Goal: Navigation & Orientation: Find specific page/section

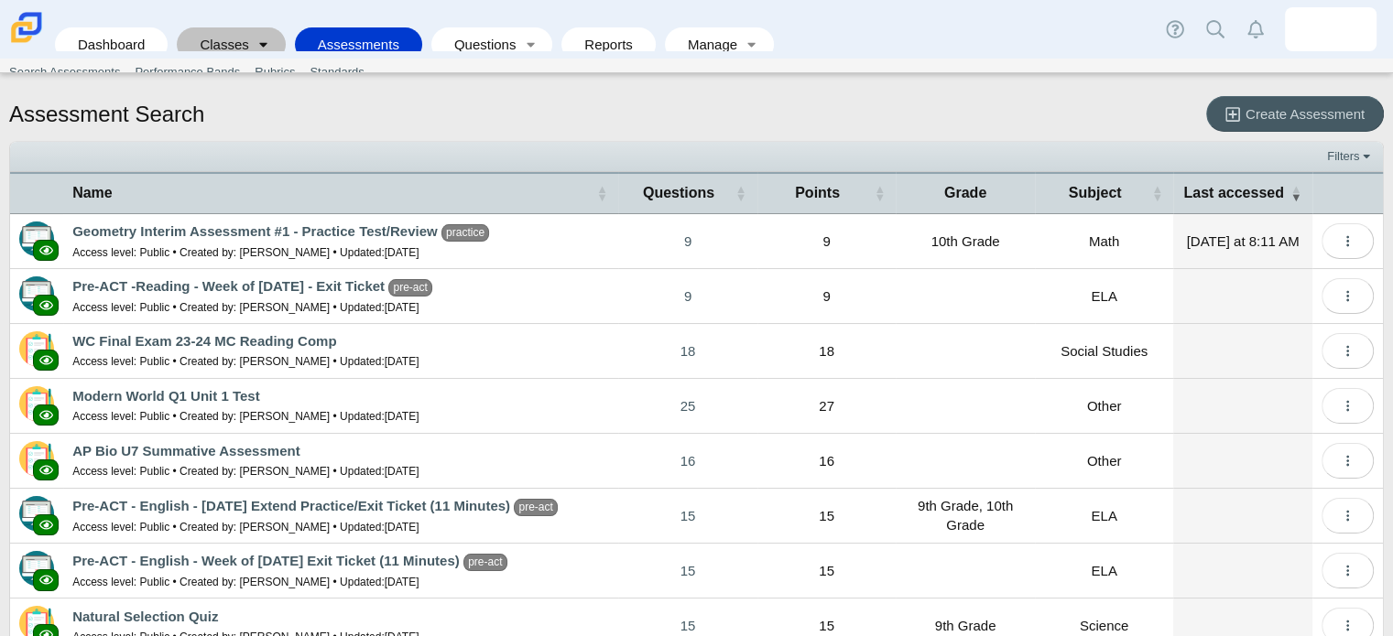
click at [251, 27] on link "Toggle expanded" at bounding box center [264, 44] width 26 height 34
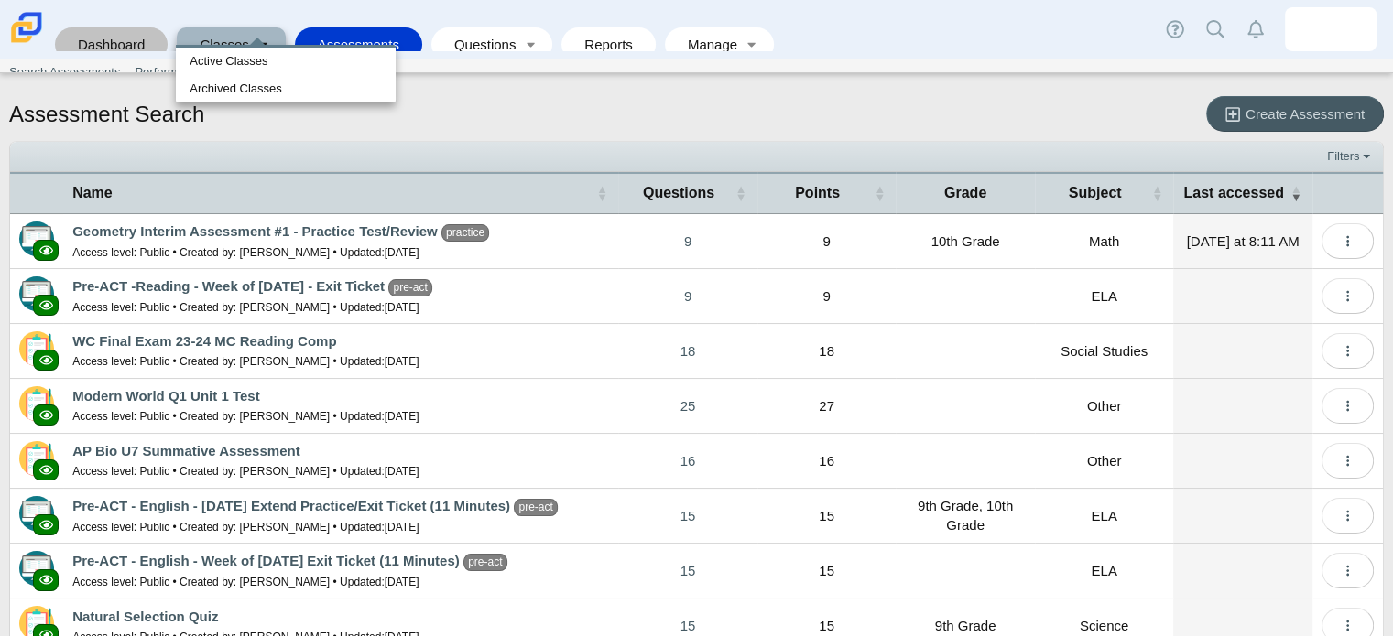
click at [125, 38] on link "Dashboard" at bounding box center [111, 44] width 94 height 34
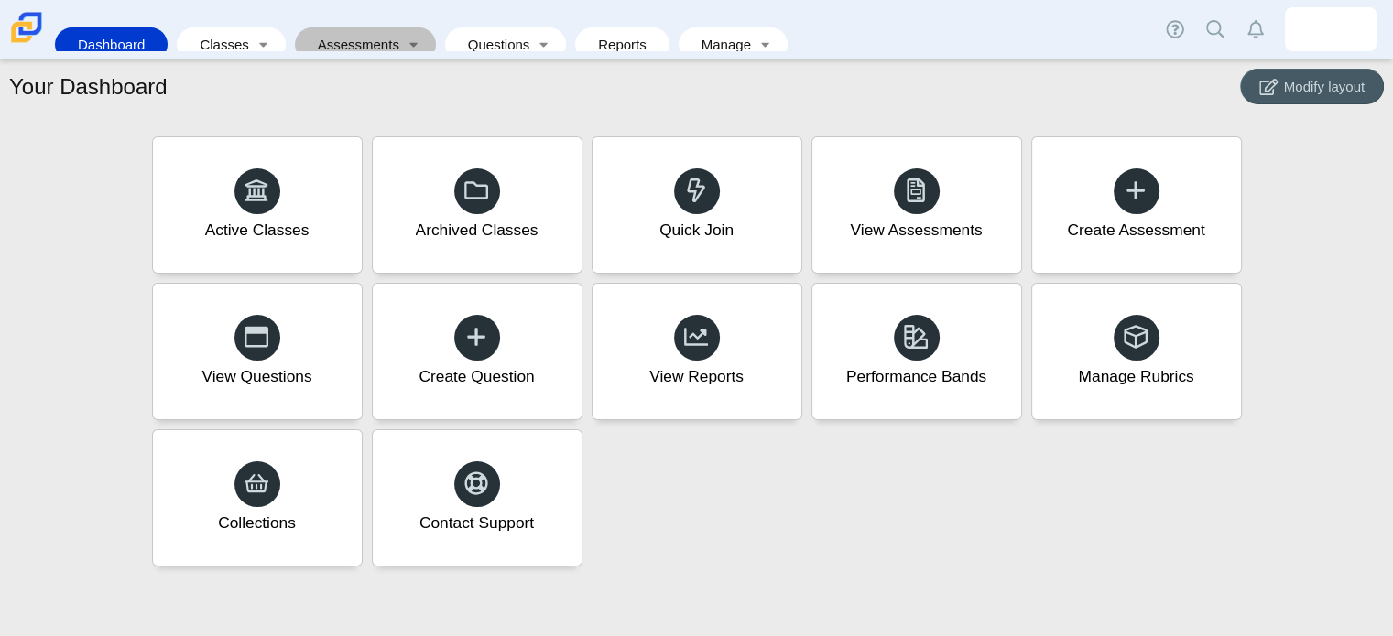
click at [339, 35] on link "Assessments" at bounding box center [352, 44] width 97 height 34
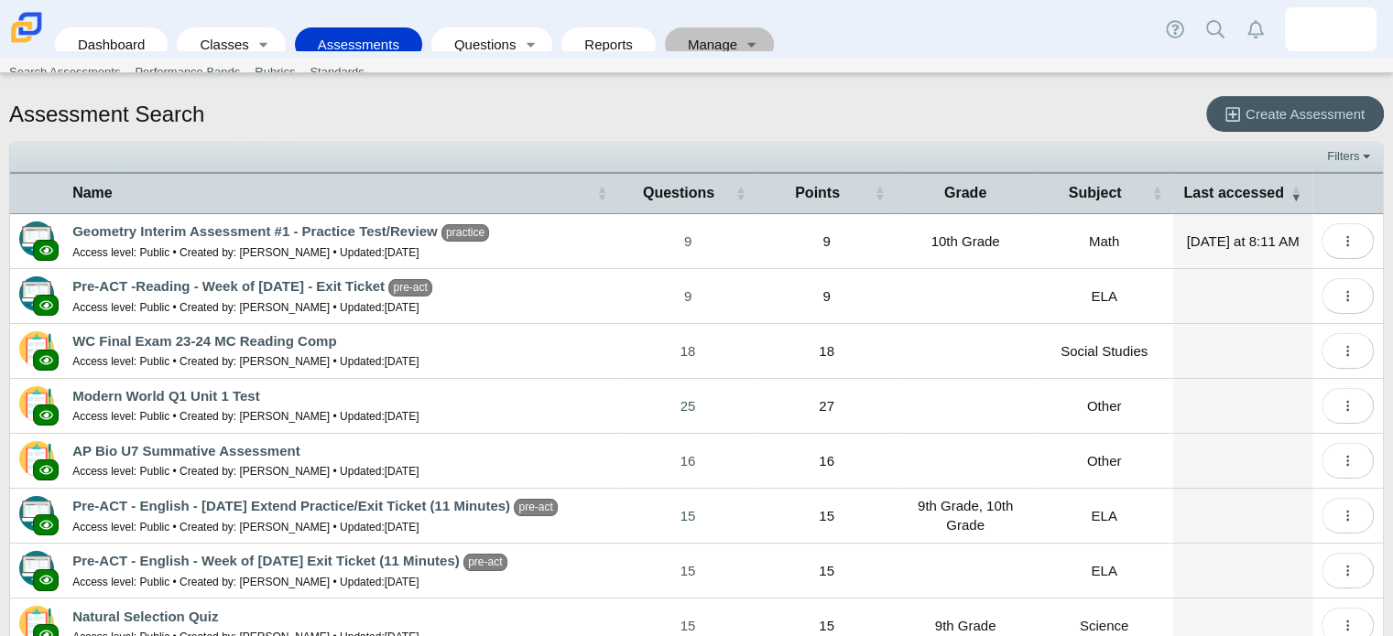
click at [685, 27] on link "Manage" at bounding box center [706, 44] width 65 height 34
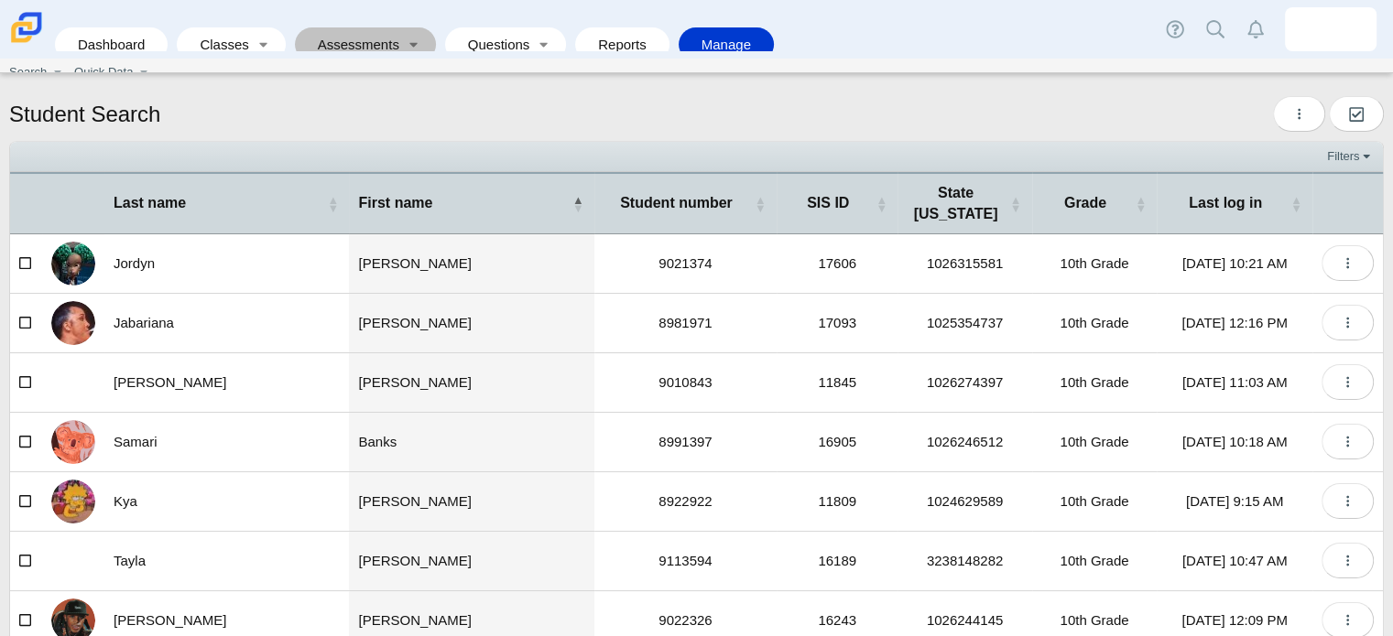
click at [341, 42] on link "Assessments" at bounding box center [352, 44] width 97 height 34
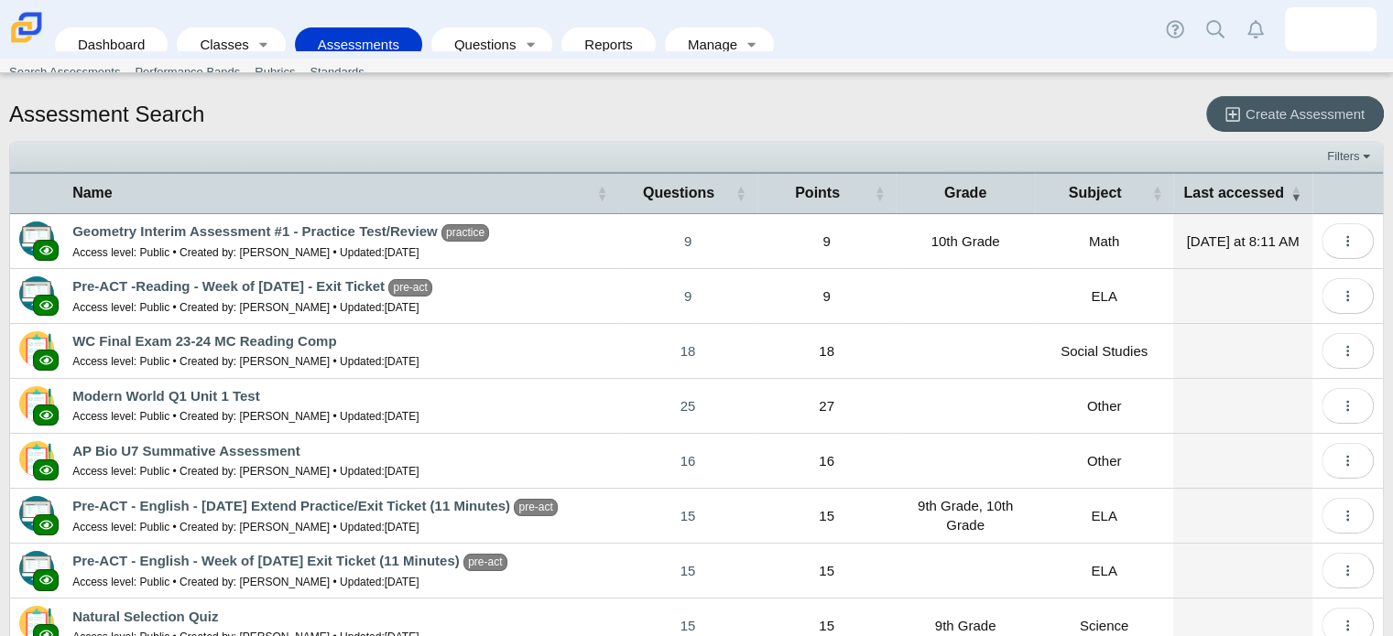
scroll to position [179, 0]
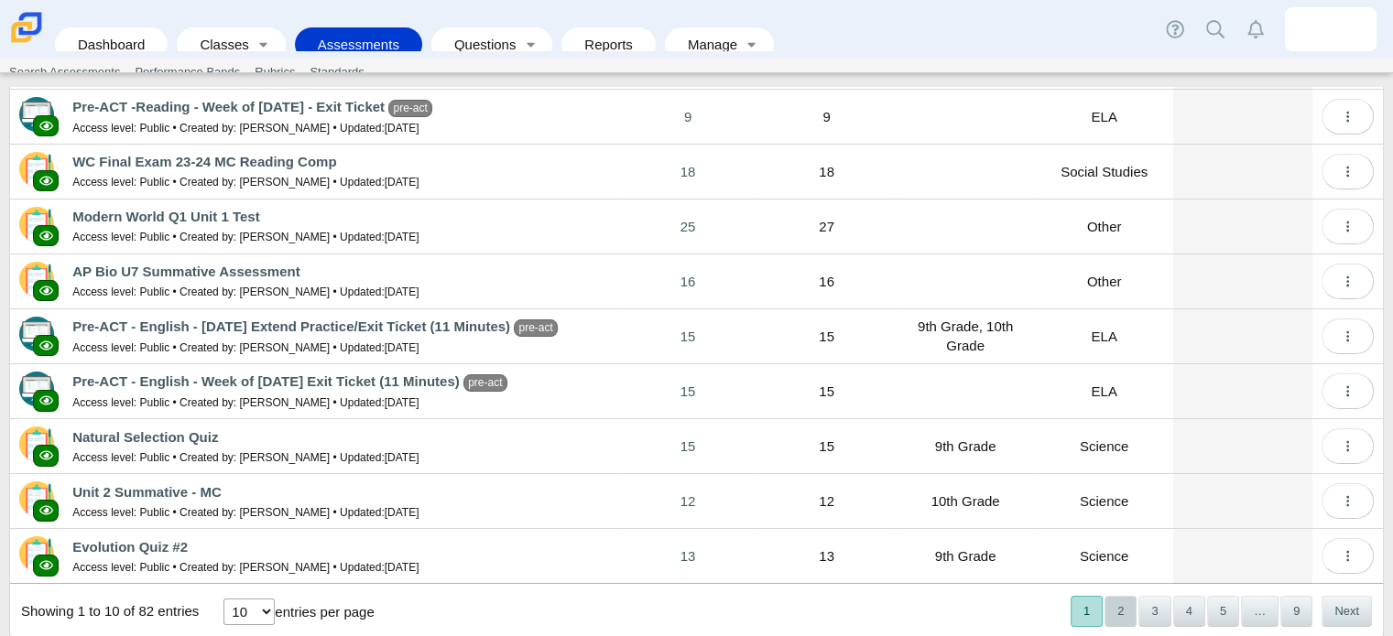
click at [1111, 611] on button "2" at bounding box center [1120, 611] width 32 height 30
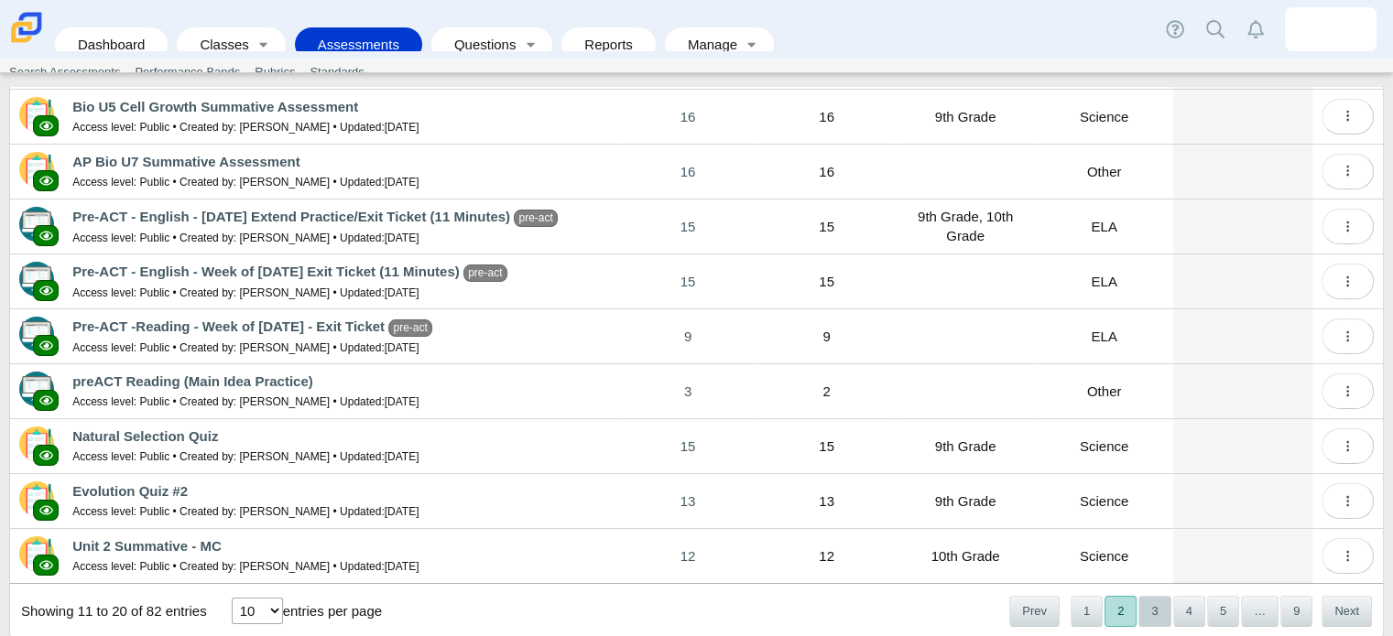
click at [1144, 614] on button "3" at bounding box center [1154, 611] width 32 height 30
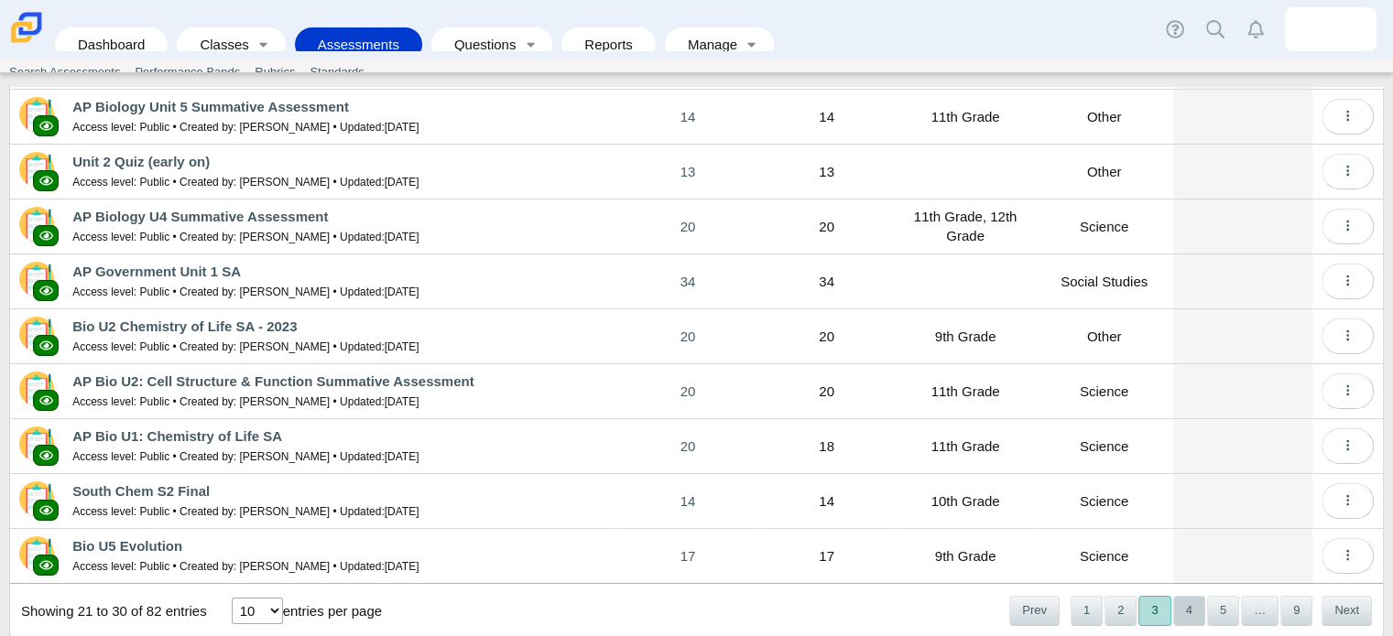
click at [1173, 604] on button "4" at bounding box center [1189, 611] width 32 height 30
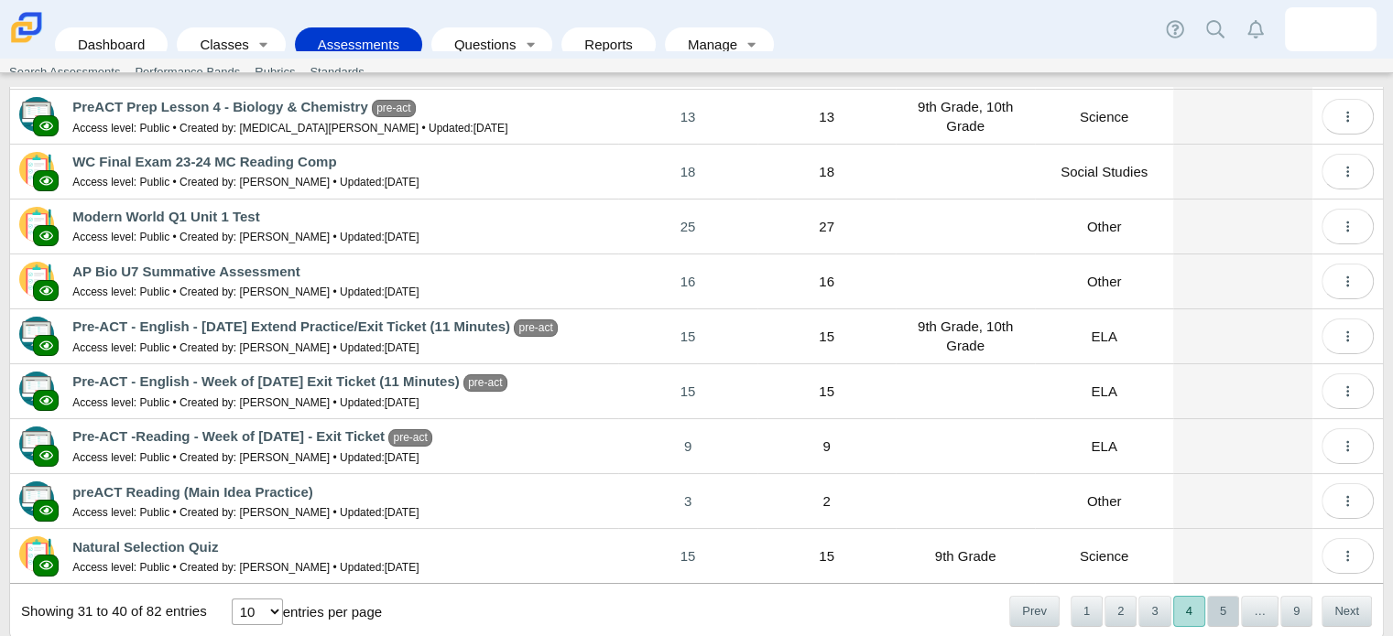
click at [1208, 603] on button "5" at bounding box center [1223, 611] width 32 height 30
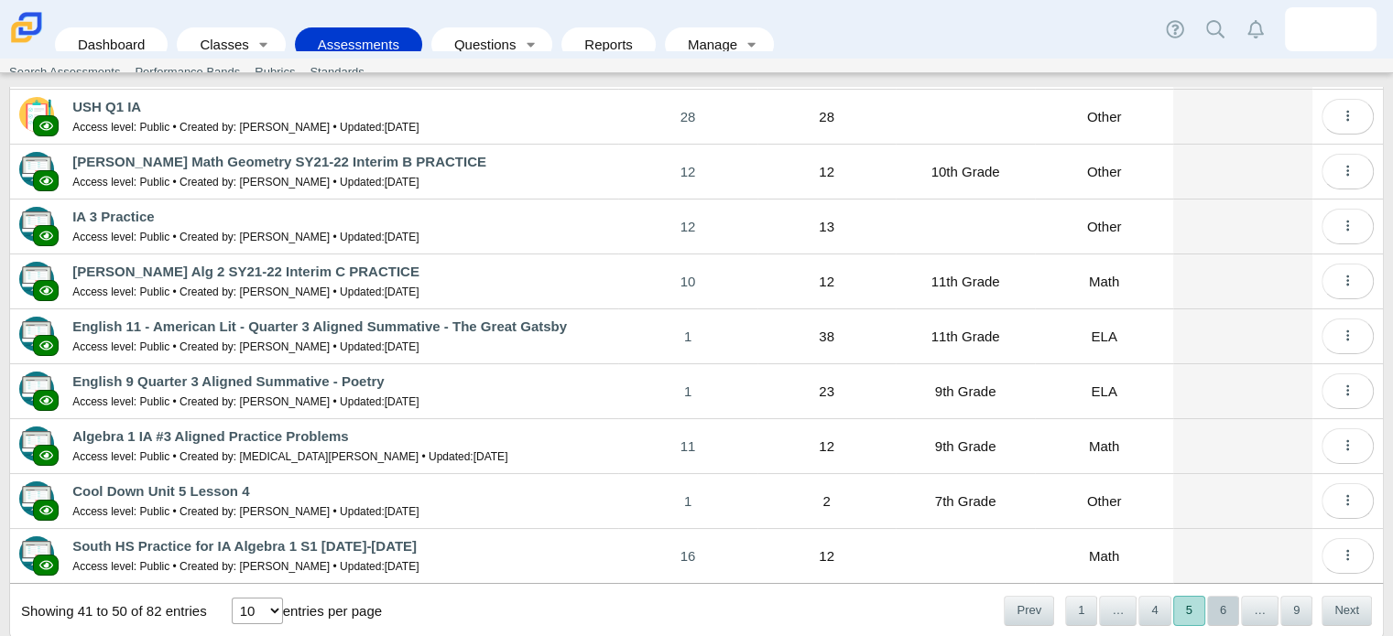
click at [1211, 612] on button "6" at bounding box center [1223, 611] width 32 height 30
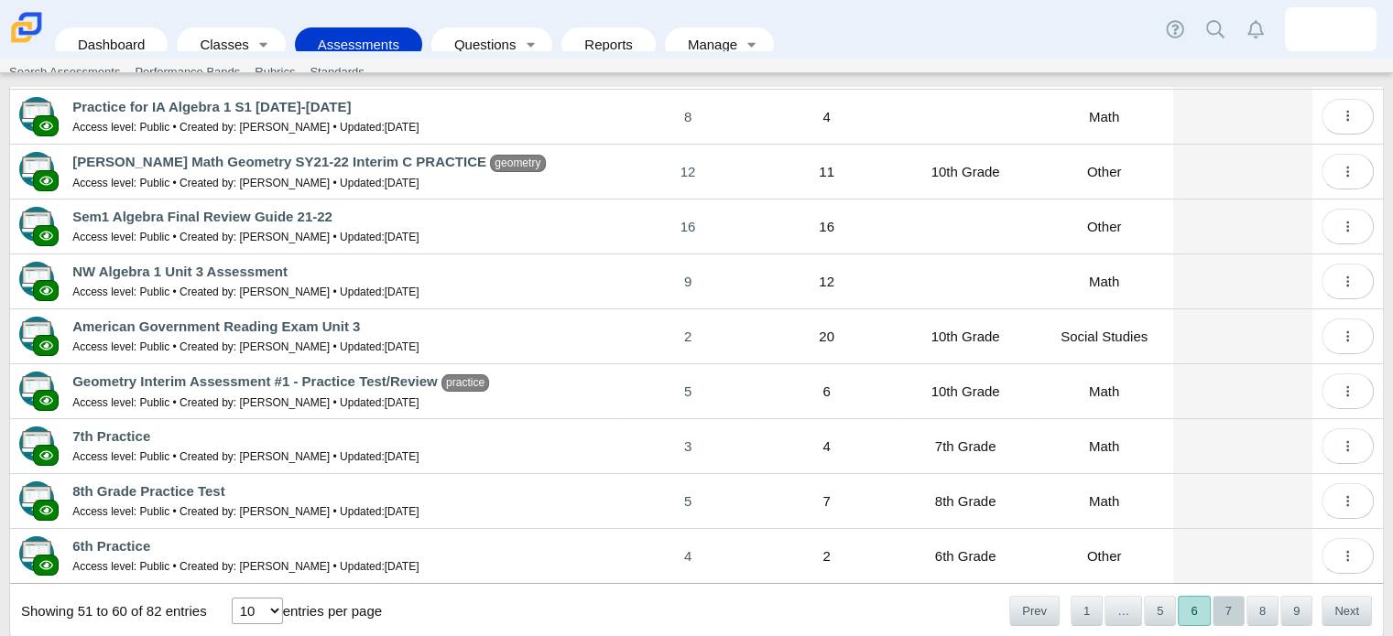
click at [1212, 607] on button "7" at bounding box center [1228, 611] width 32 height 30
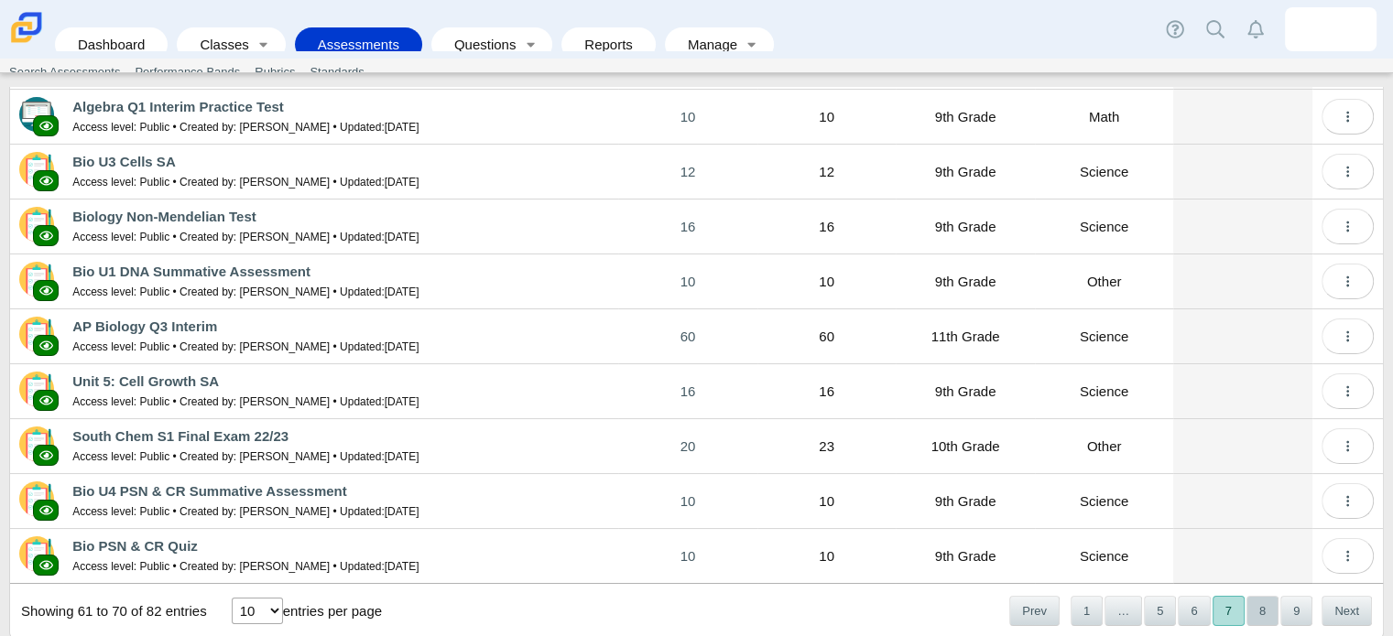
click at [1248, 607] on button "8" at bounding box center [1262, 611] width 32 height 30
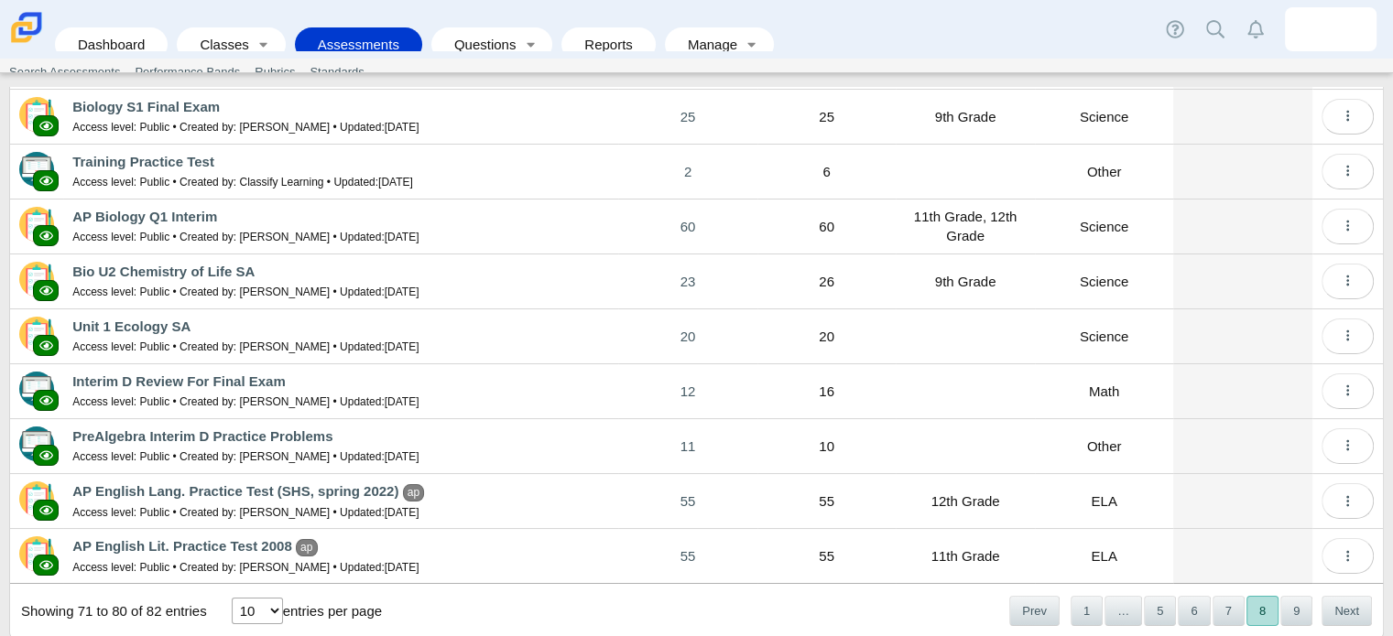
click at [1264, 629] on div "« Prev 1 … 5 6 7 8 9 Next »" at bounding box center [1189, 611] width 386 height 52
click at [1280, 612] on button "9" at bounding box center [1296, 611] width 32 height 30
